Goal: Transaction & Acquisition: Book appointment/travel/reservation

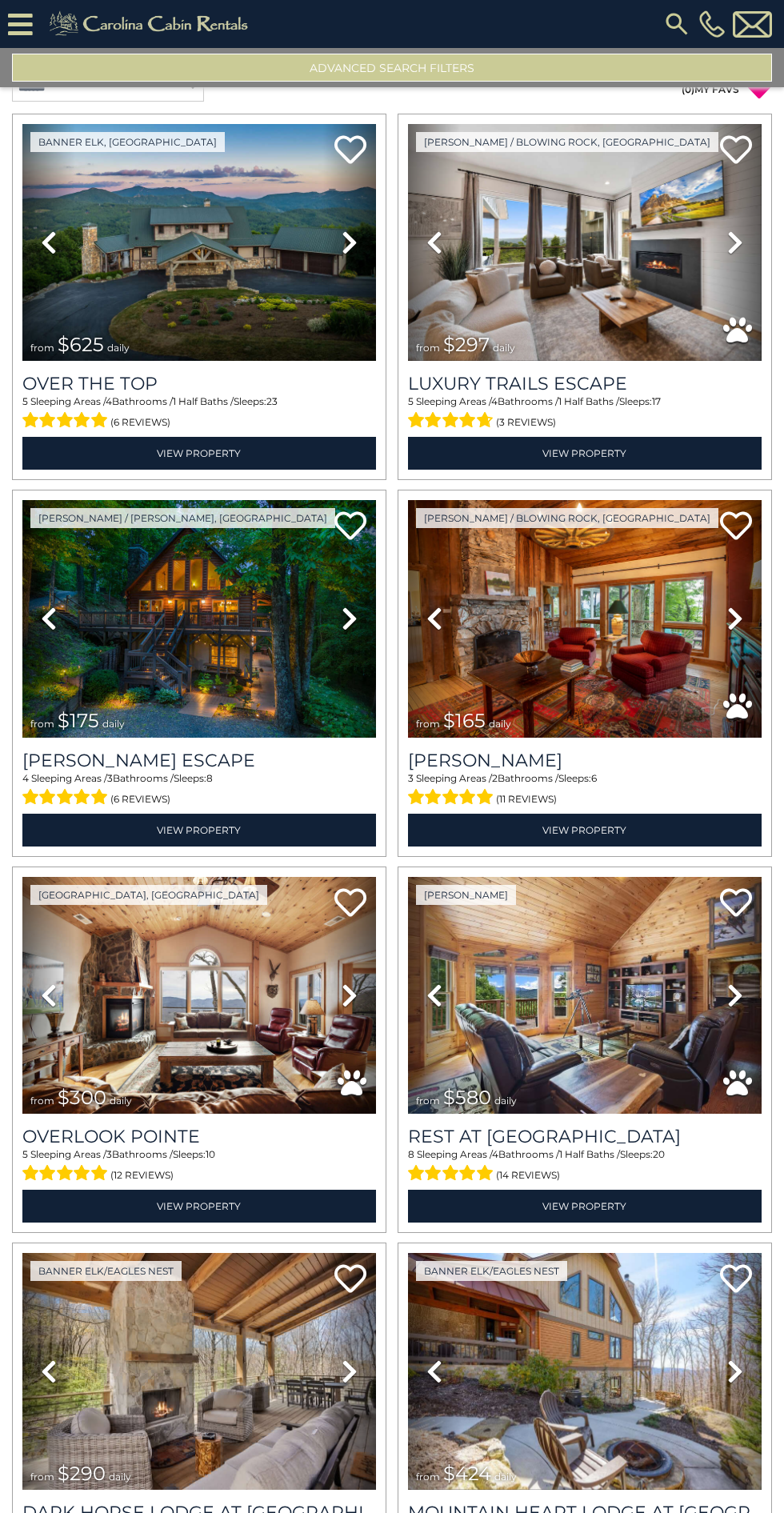
scroll to position [24, 0]
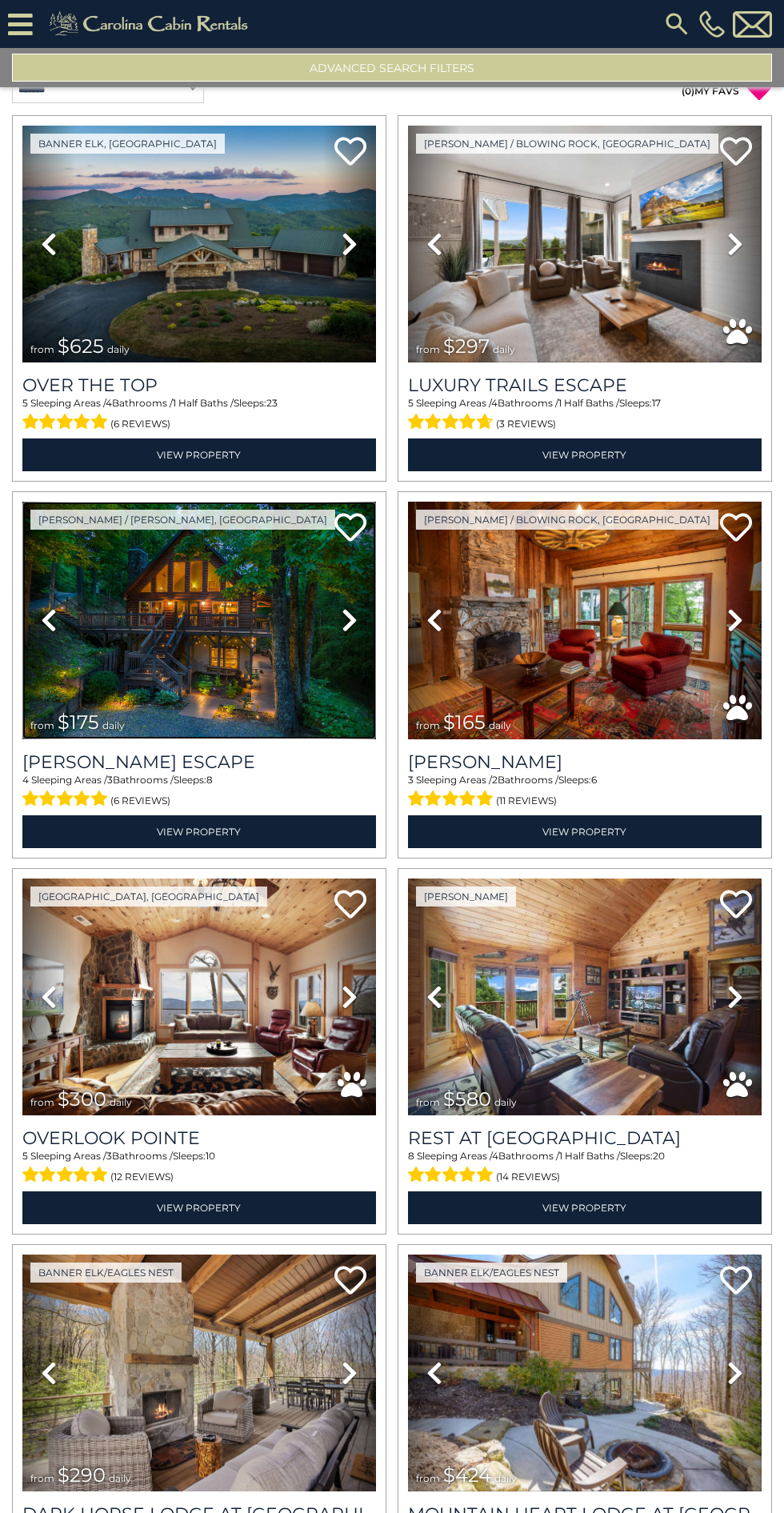
click at [197, 612] on img at bounding box center [199, 619] width 354 height 237
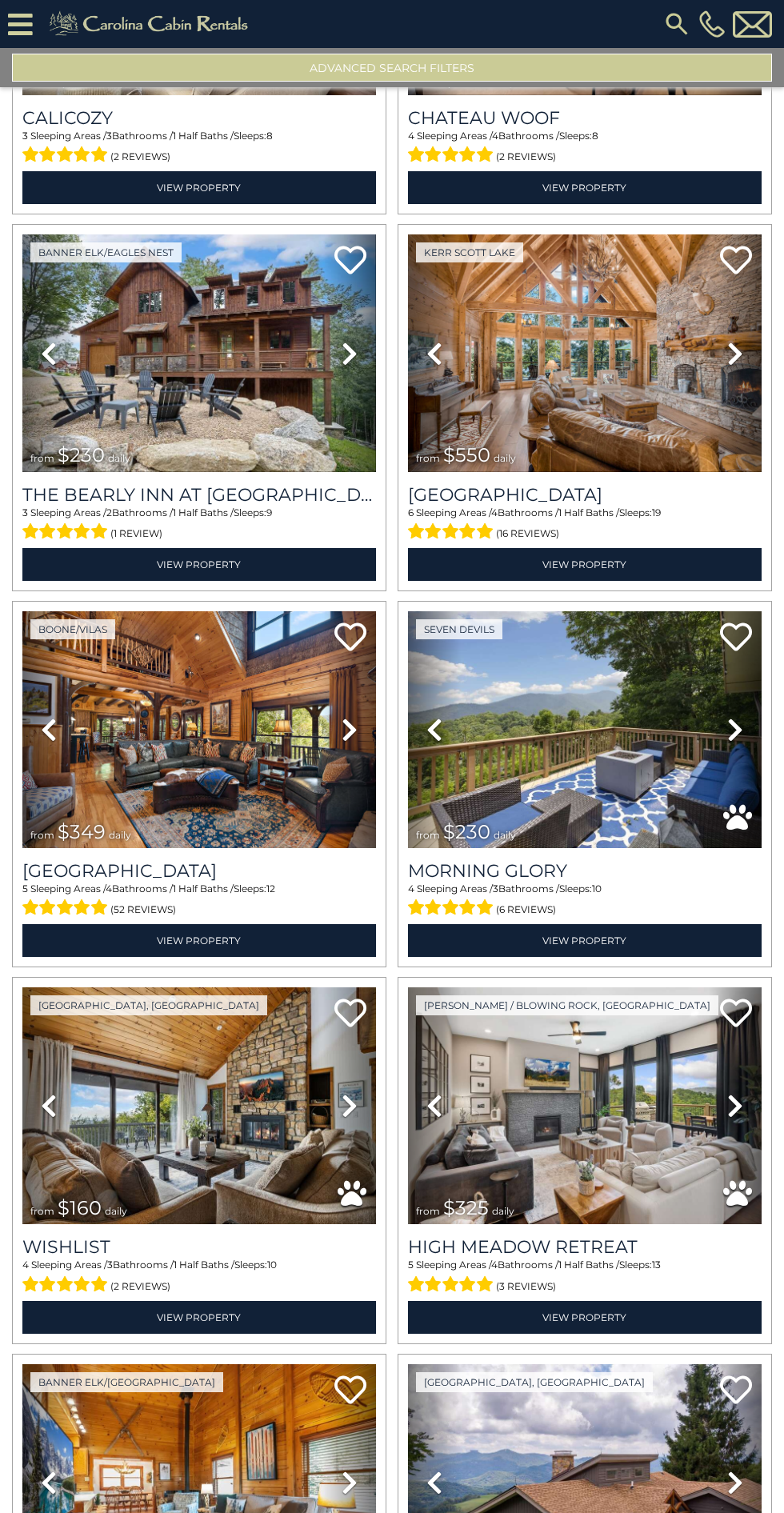
scroll to position [2192, 0]
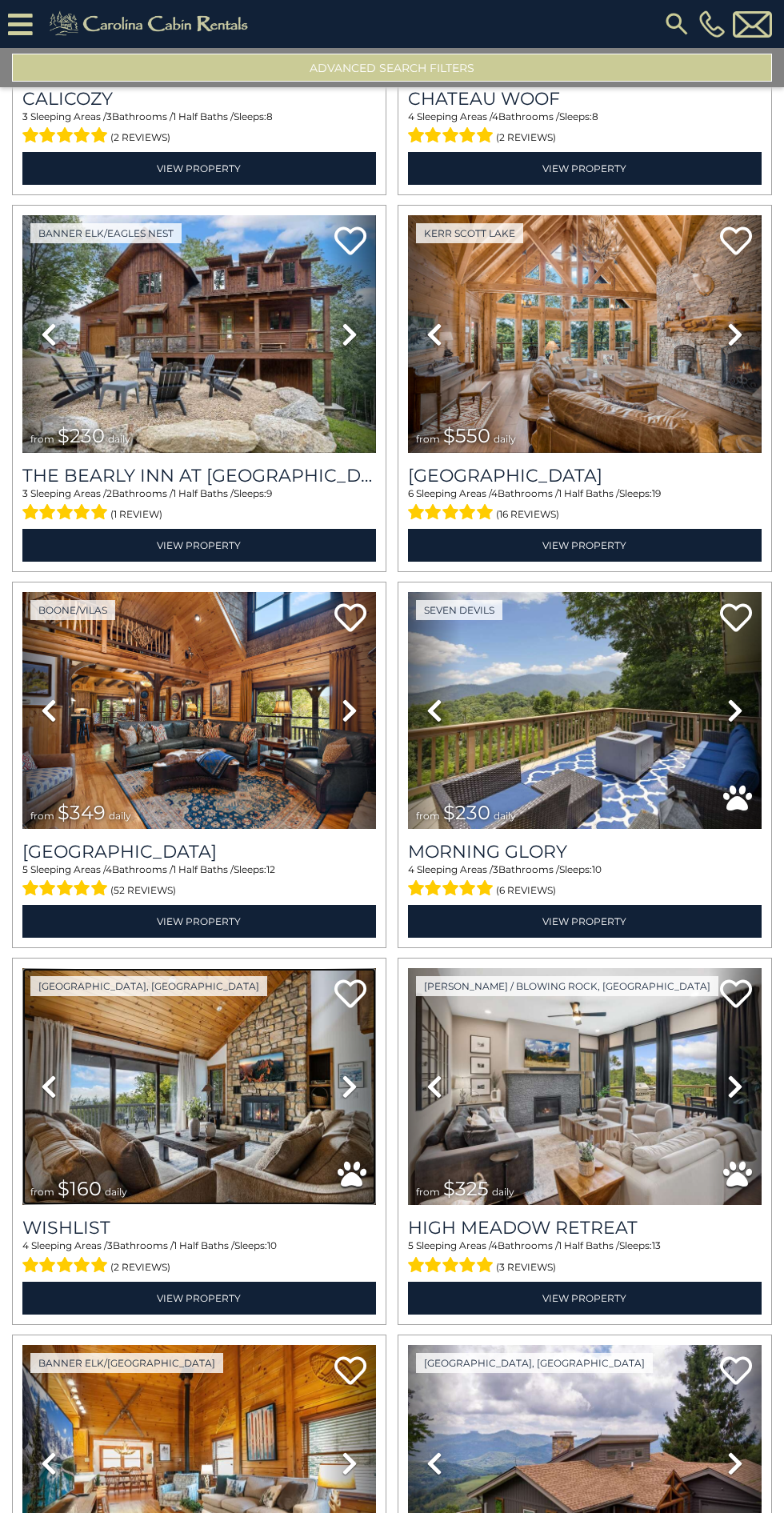
click at [224, 1073] on img at bounding box center [199, 1086] width 354 height 237
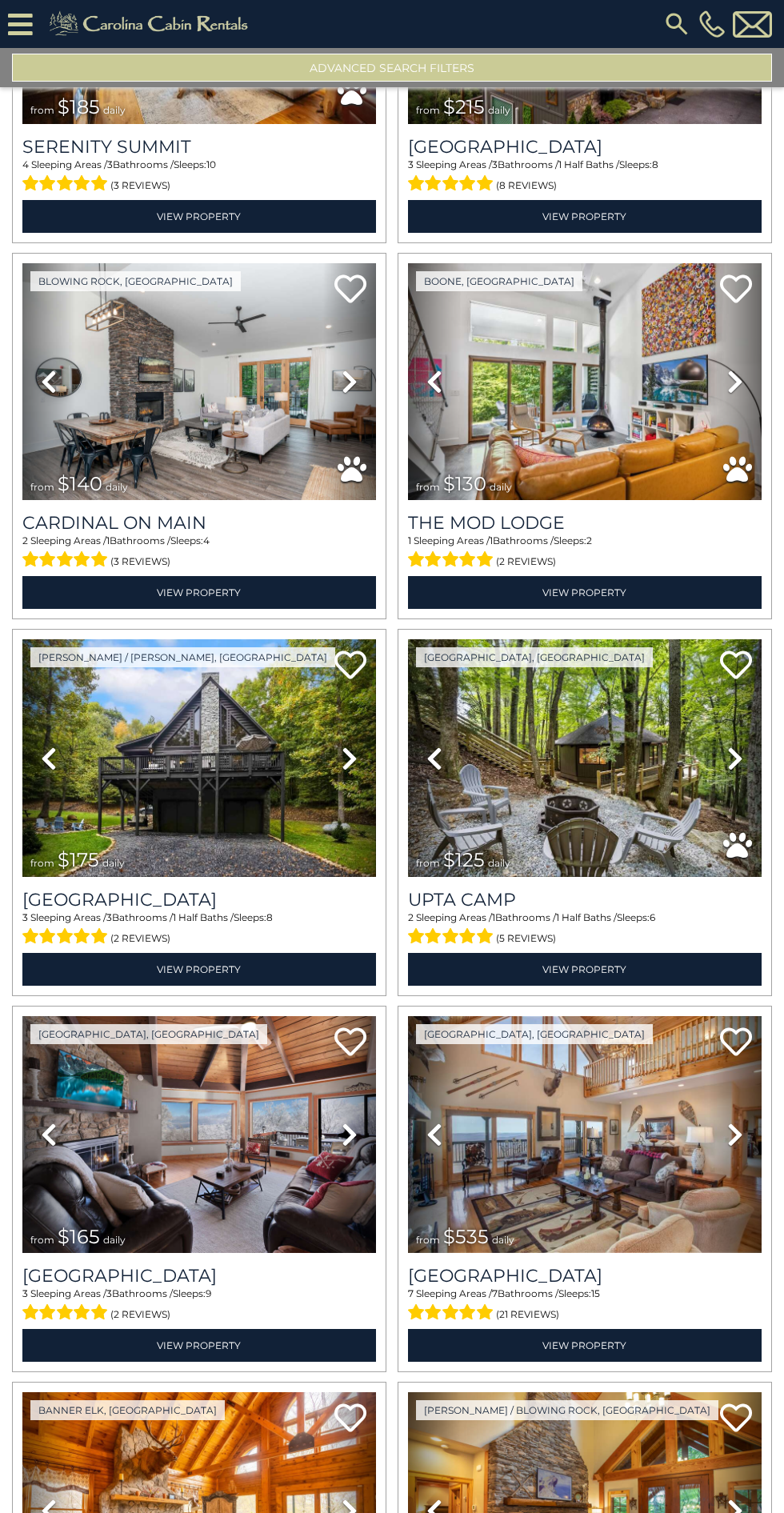
scroll to position [3655, 0]
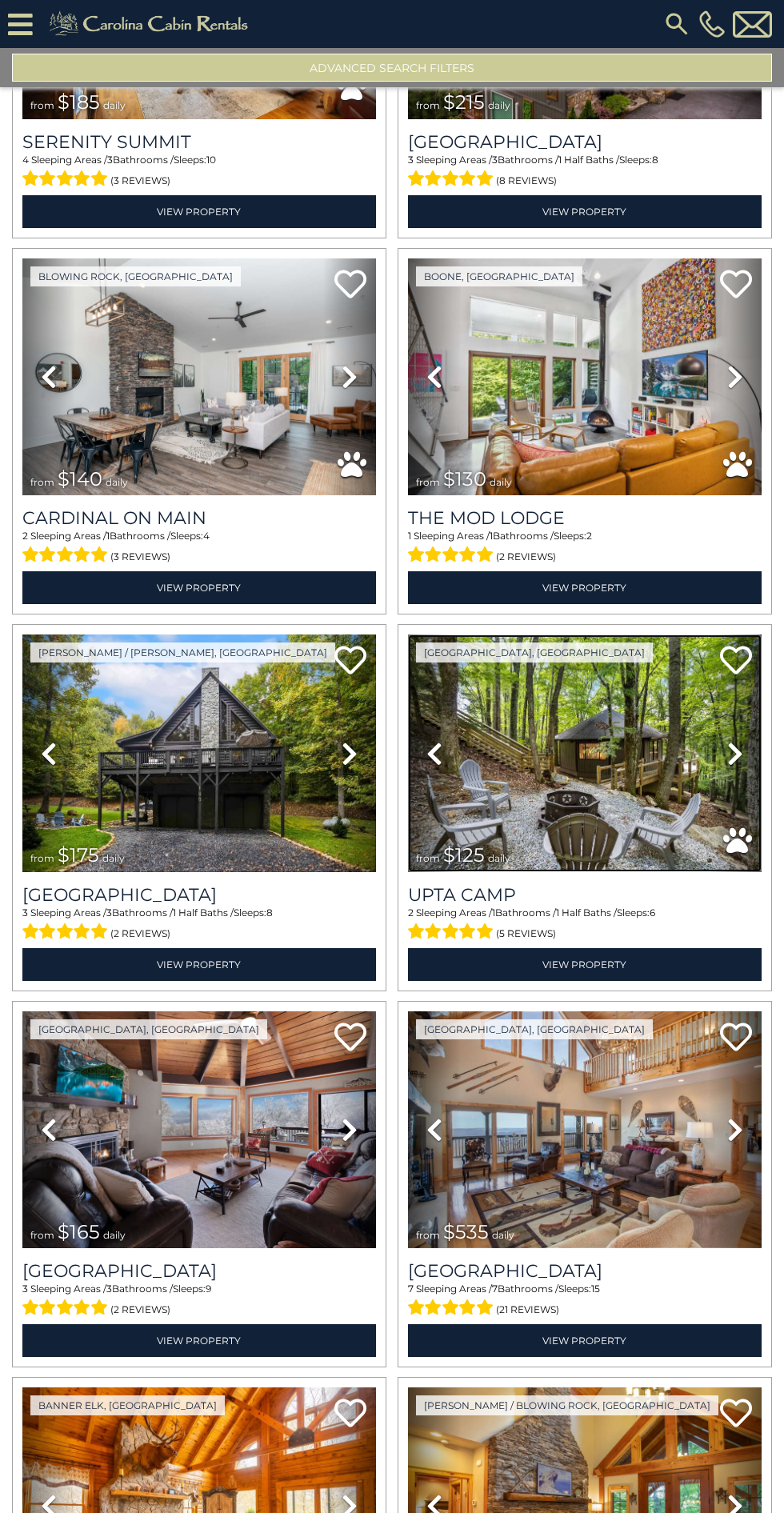
click at [629, 754] on img at bounding box center [585, 752] width 354 height 237
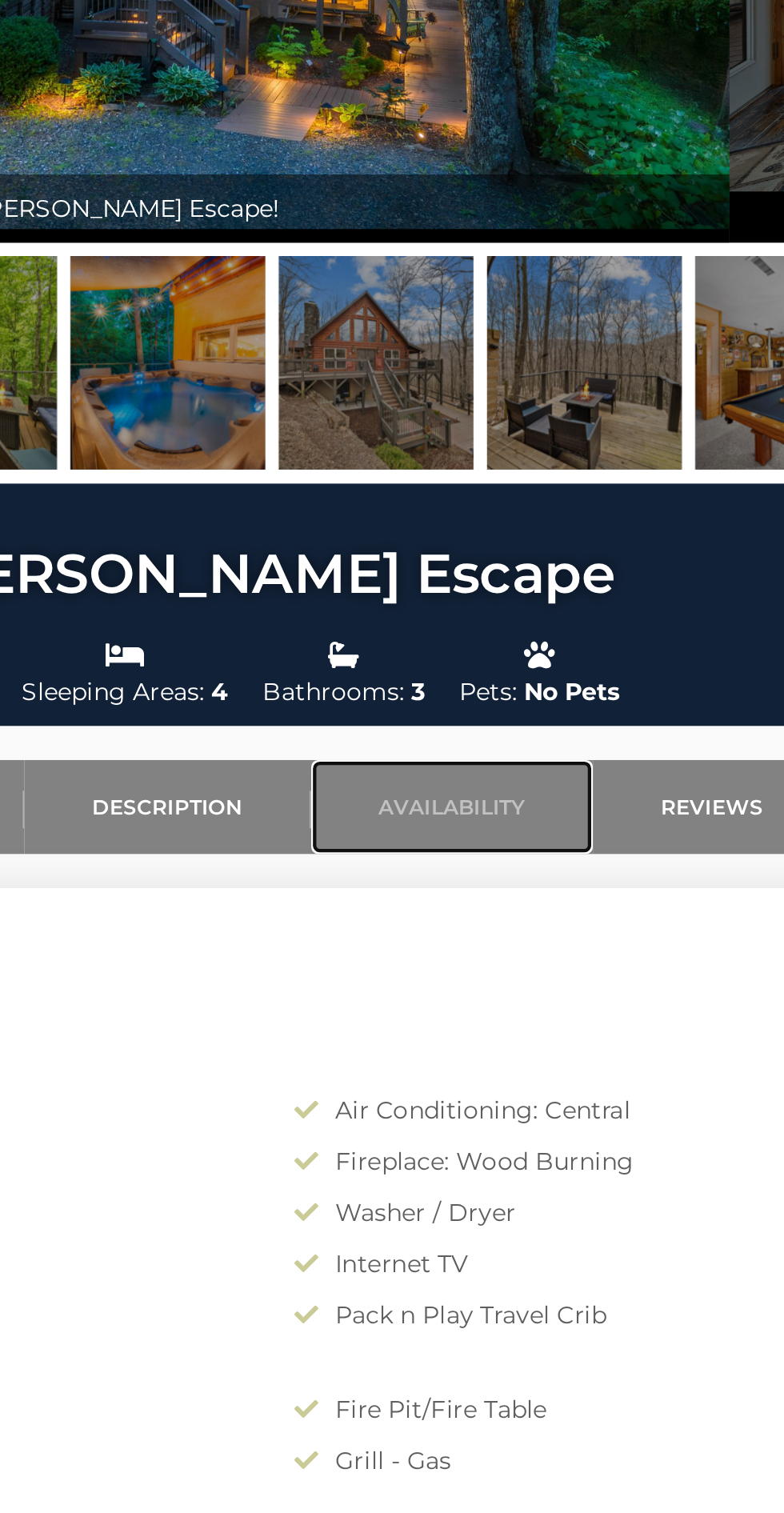
click at [486, 642] on link "Availability" at bounding box center [478, 648] width 133 height 44
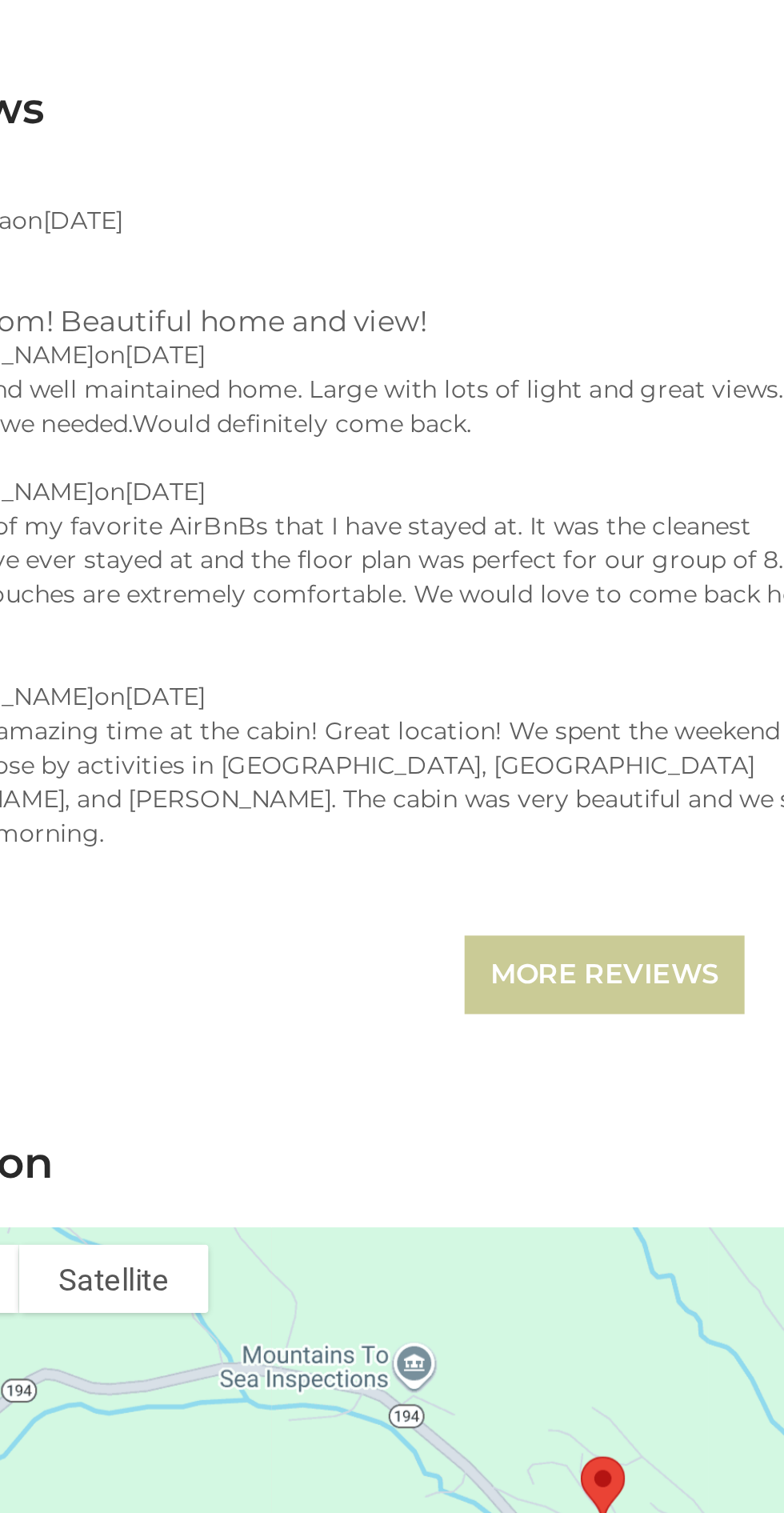
scroll to position [2949, 0]
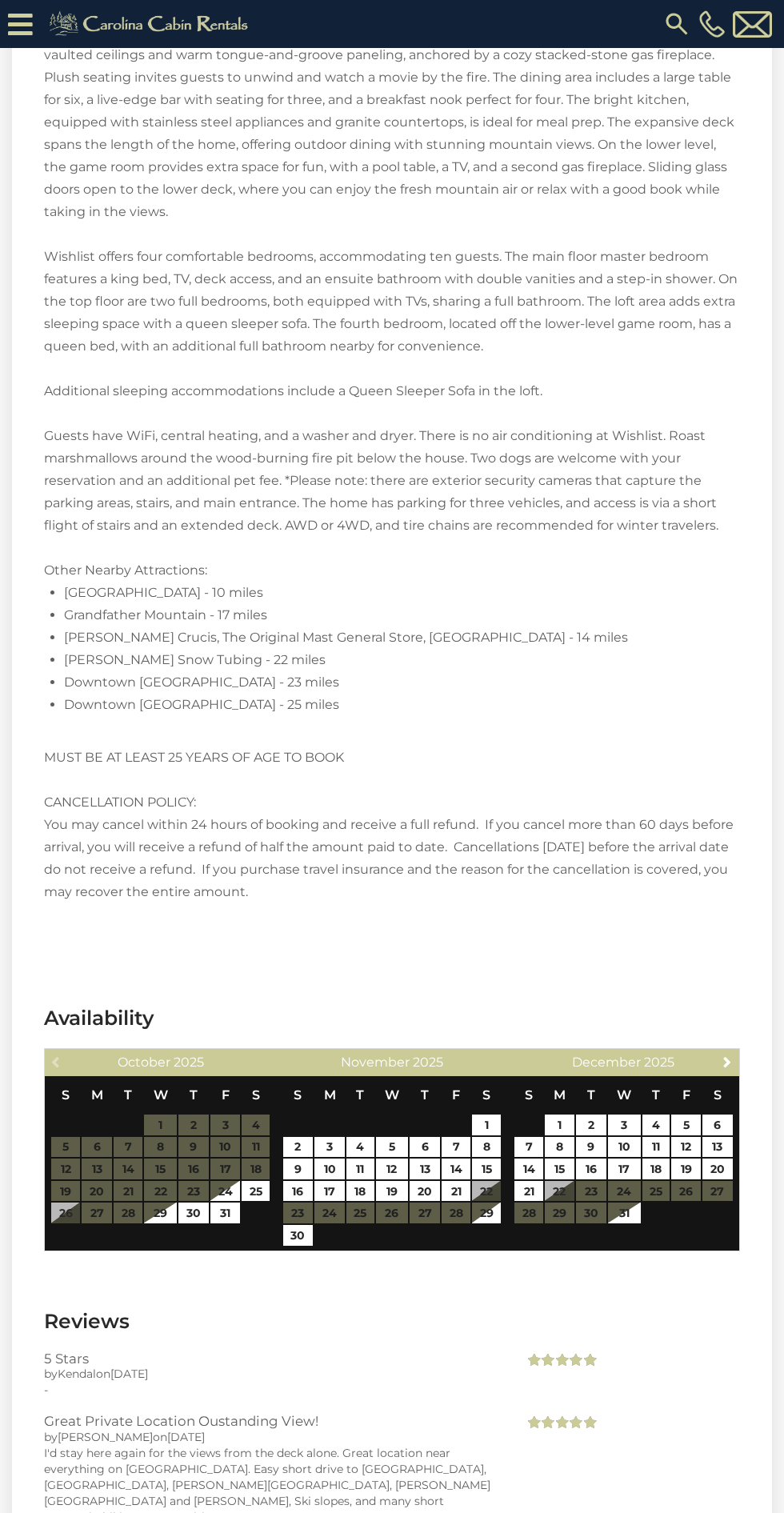
scroll to position [2678, 0]
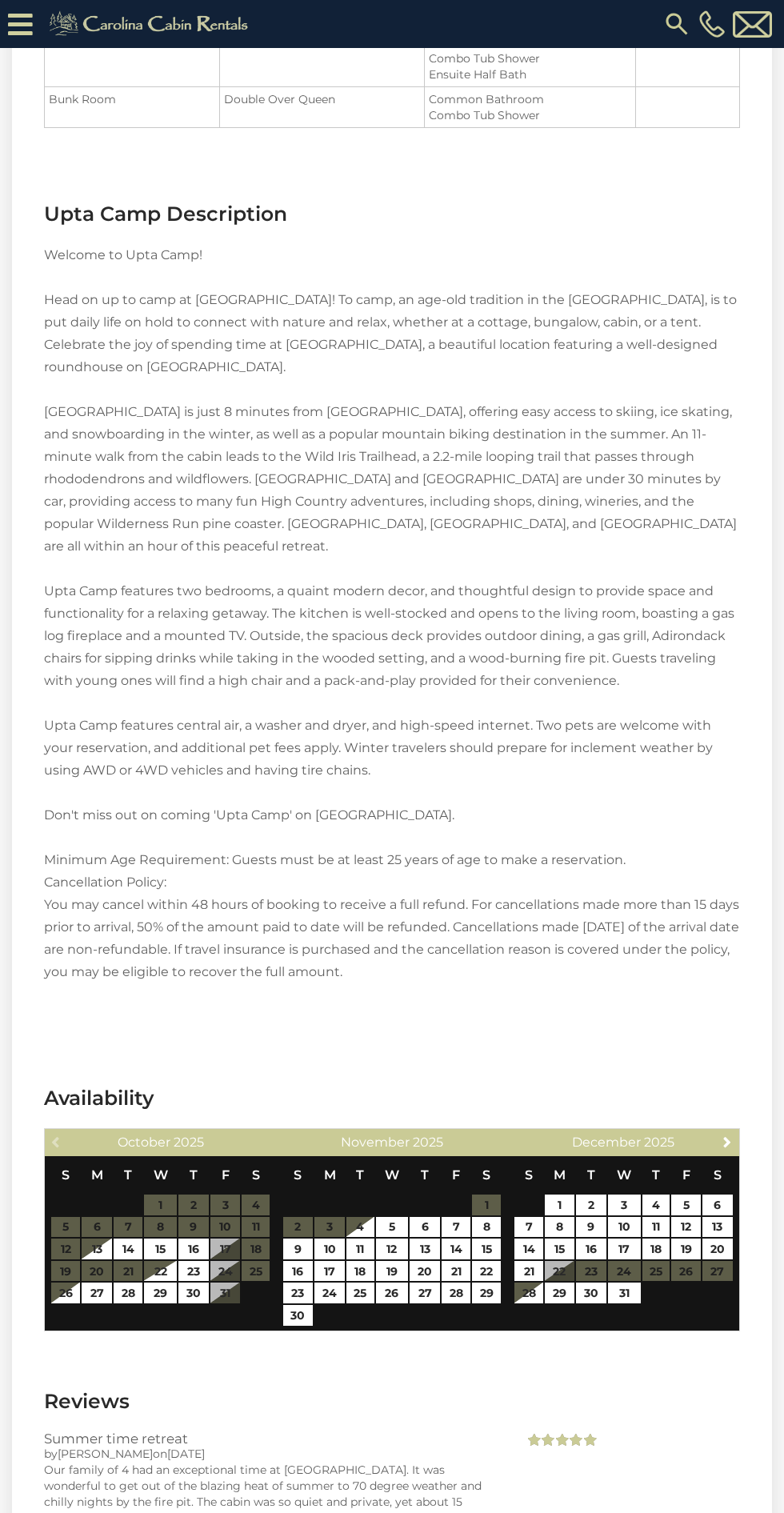
scroll to position [1859, 0]
